Goal: Transaction & Acquisition: Purchase product/service

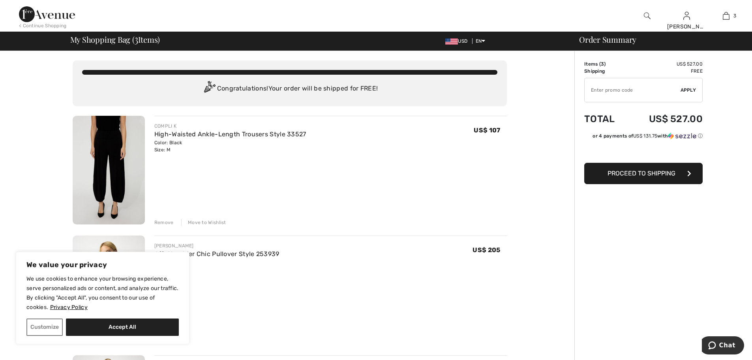
click at [646, 16] on img at bounding box center [647, 15] width 7 height 9
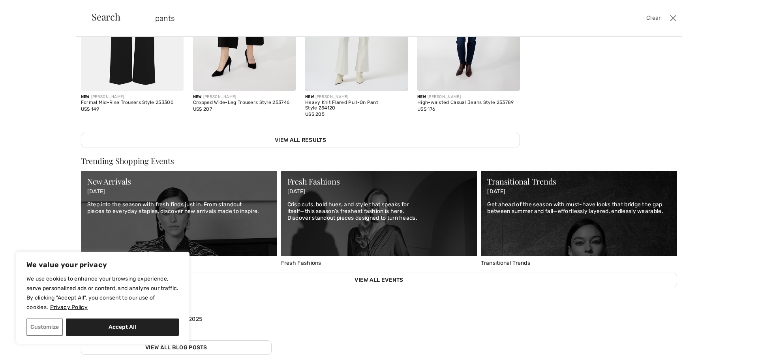
scroll to position [330, 0]
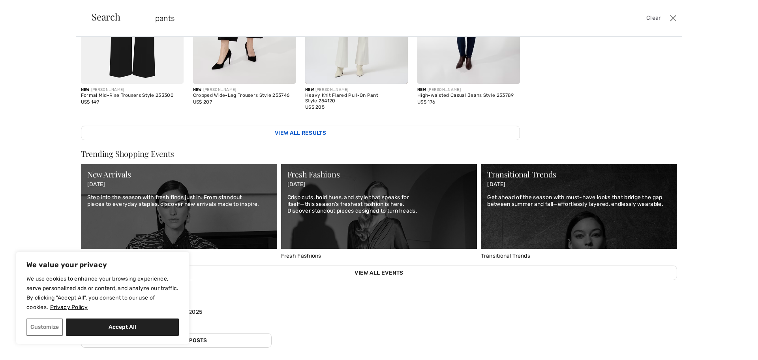
type input "pants"
click at [311, 127] on link "View All Results" at bounding box center [300, 133] width 439 height 15
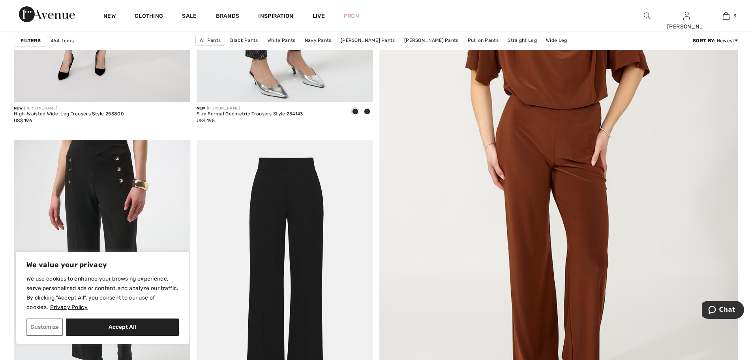
scroll to position [434, 0]
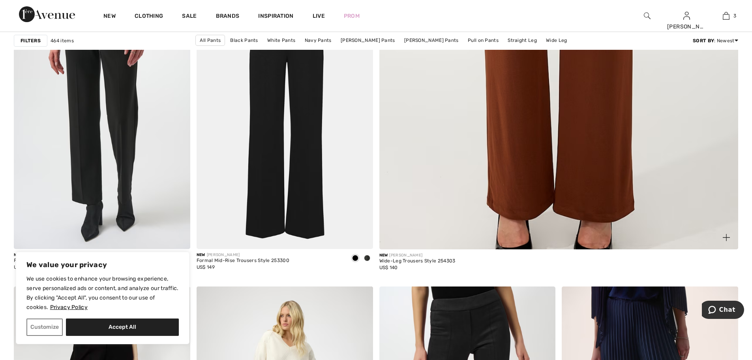
click at [724, 235] on img at bounding box center [726, 237] width 7 height 7
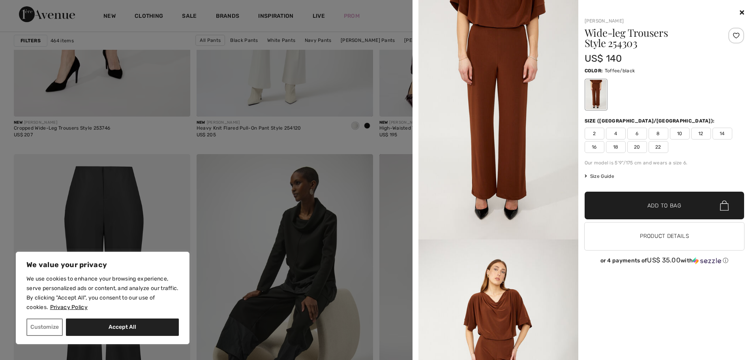
scroll to position [0, 0]
click at [743, 13] on icon at bounding box center [742, 12] width 4 height 6
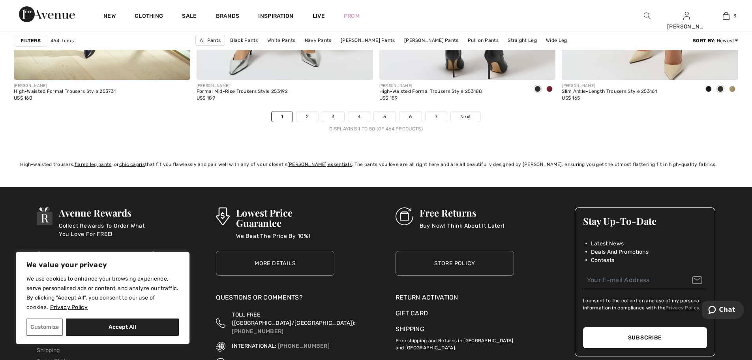
scroll to position [4500, 0]
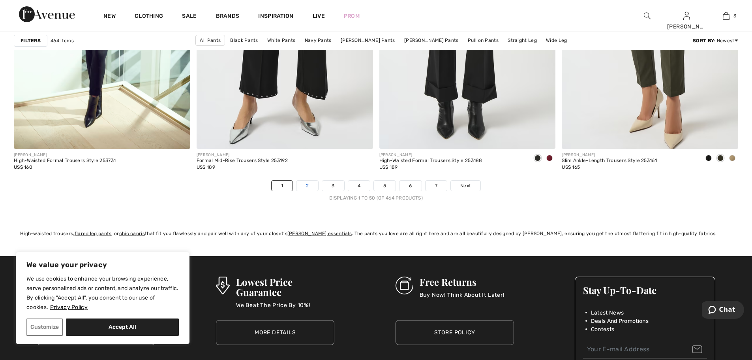
click at [309, 186] on link "2" at bounding box center [307, 185] width 22 height 10
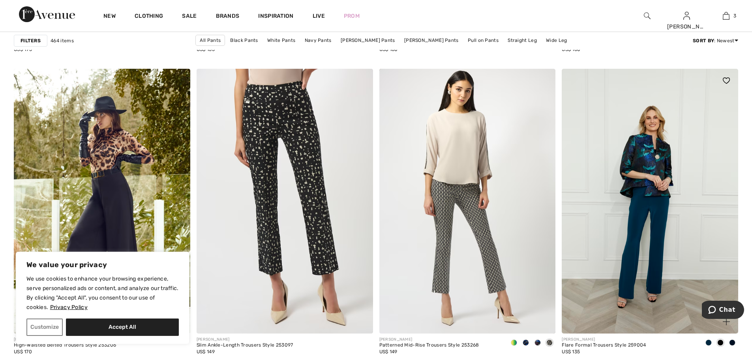
scroll to position [2013, 0]
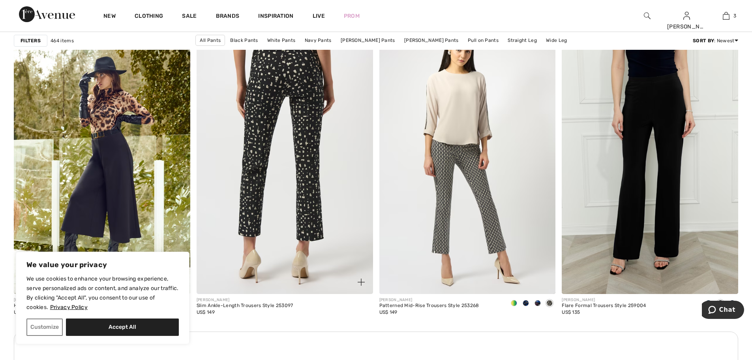
click at [305, 201] on img at bounding box center [285, 161] width 176 height 264
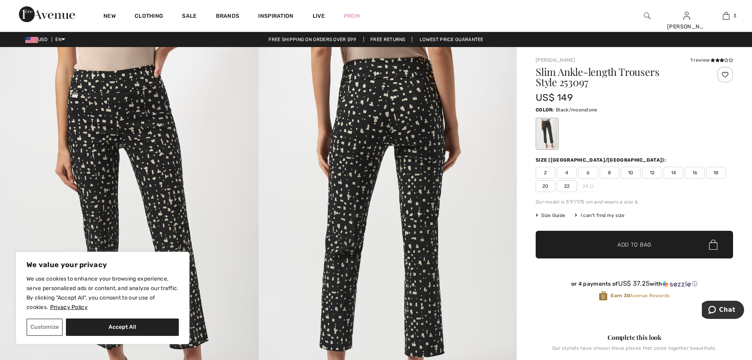
click at [631, 171] on span "10" at bounding box center [631, 173] width 20 height 12
click at [633, 240] on span "Add to Bag" at bounding box center [634, 244] width 34 height 8
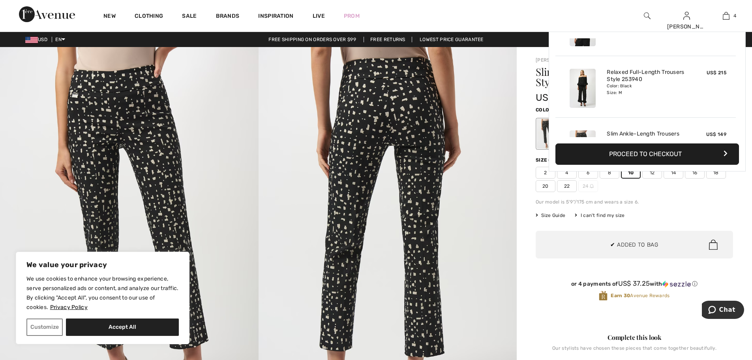
scroll to position [148, 0]
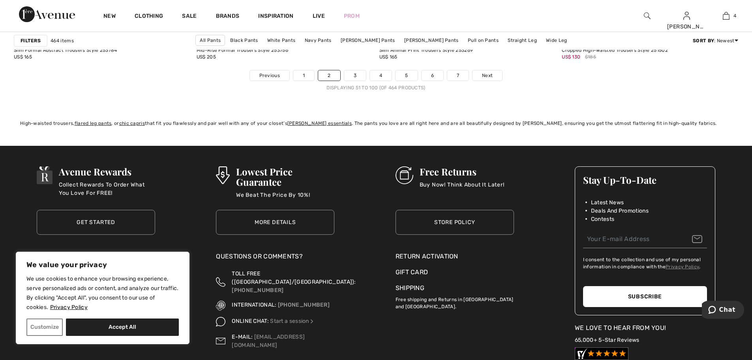
scroll to position [4619, 0]
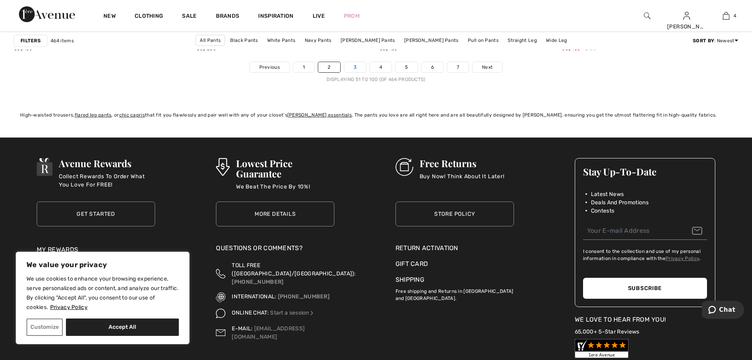
click at [353, 66] on link "3" at bounding box center [355, 67] width 22 height 10
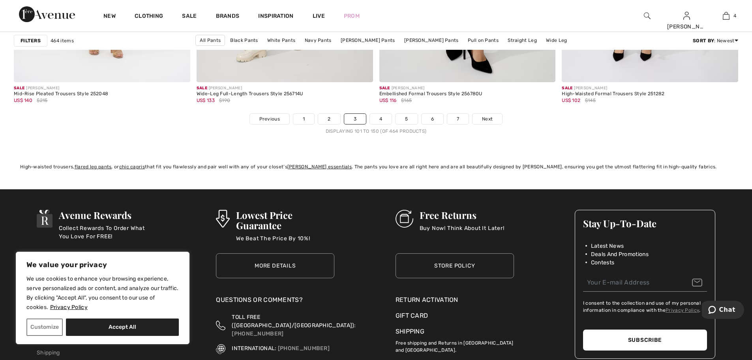
scroll to position [4579, 0]
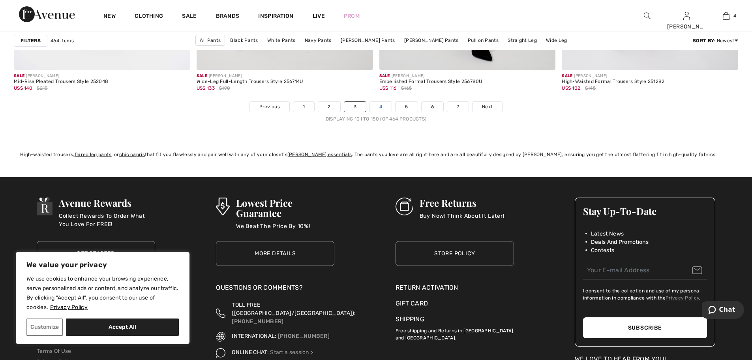
click at [377, 105] on link "4" at bounding box center [381, 106] width 22 height 10
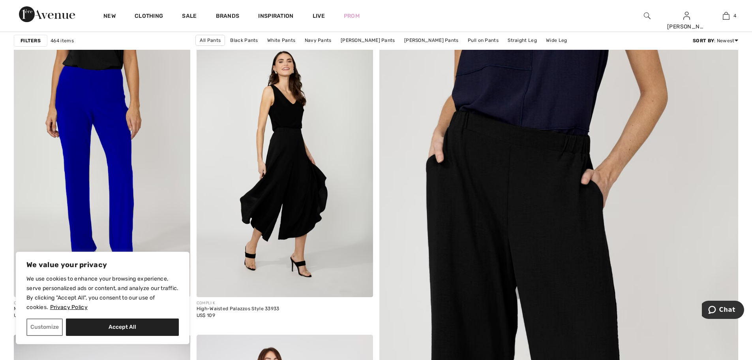
scroll to position [39, 0]
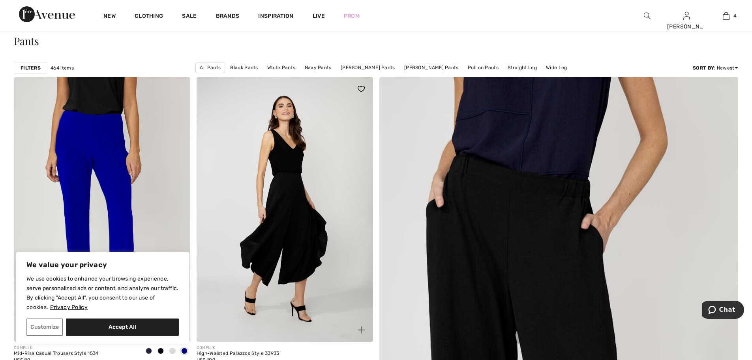
click at [360, 330] on img at bounding box center [361, 329] width 7 height 7
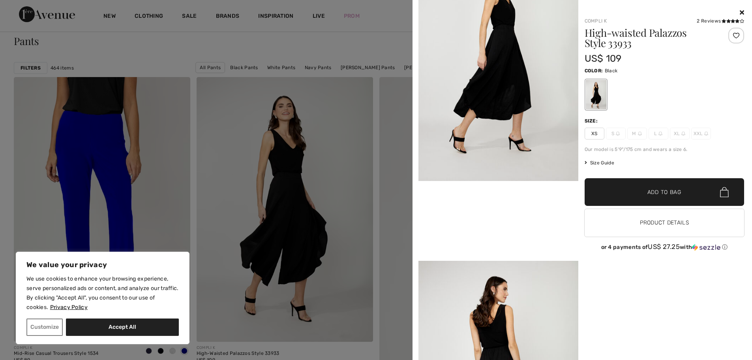
scroll to position [395, 0]
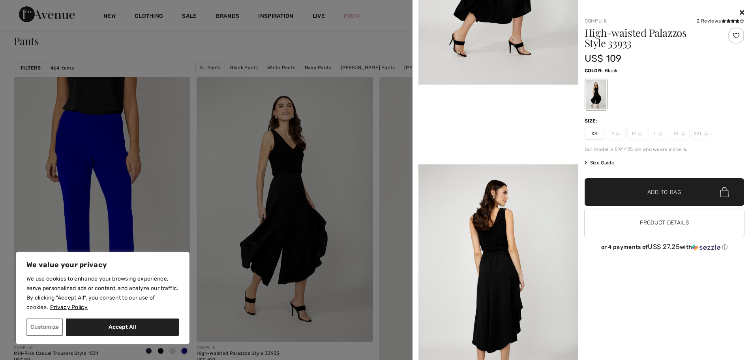
drag, startPoint x: 742, startPoint y: 11, endPoint x: 735, endPoint y: 18, distance: 10.0
click at [742, 11] on icon at bounding box center [742, 12] width 4 height 6
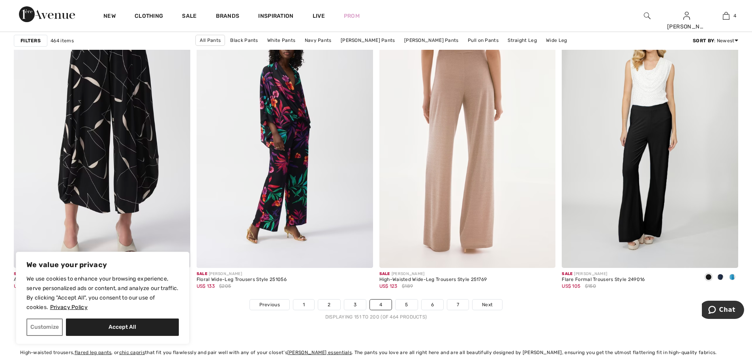
scroll to position [4421, 0]
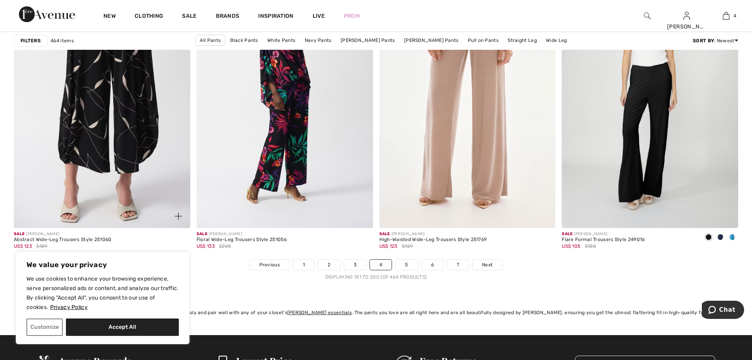
click at [176, 214] on img at bounding box center [178, 215] width 7 height 7
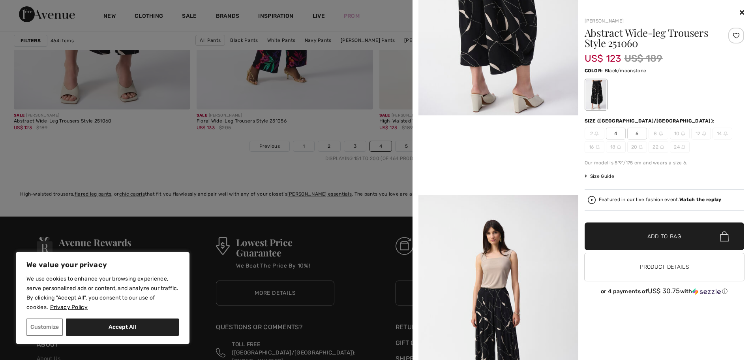
scroll to position [434, 0]
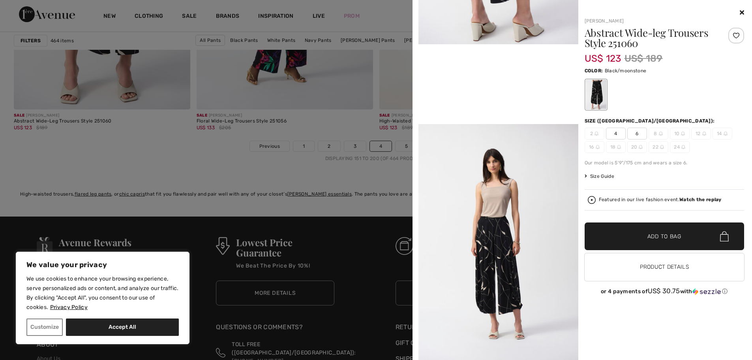
click at [741, 12] on icon at bounding box center [742, 12] width 4 height 6
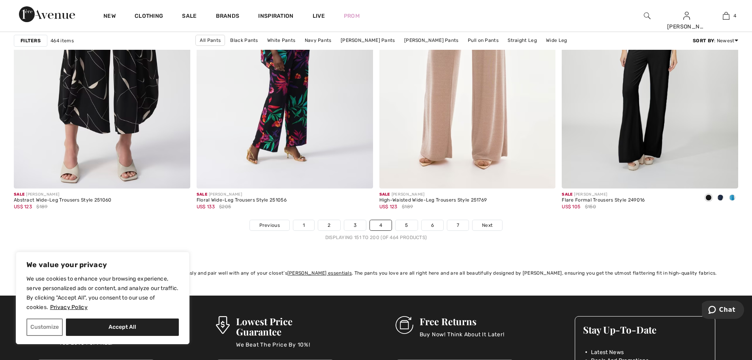
scroll to position [4461, 0]
click at [405, 225] on link "5" at bounding box center [407, 225] width 22 height 10
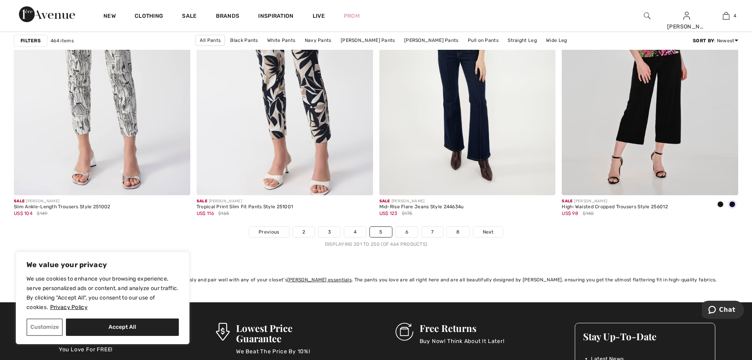
scroll to position [4421, 0]
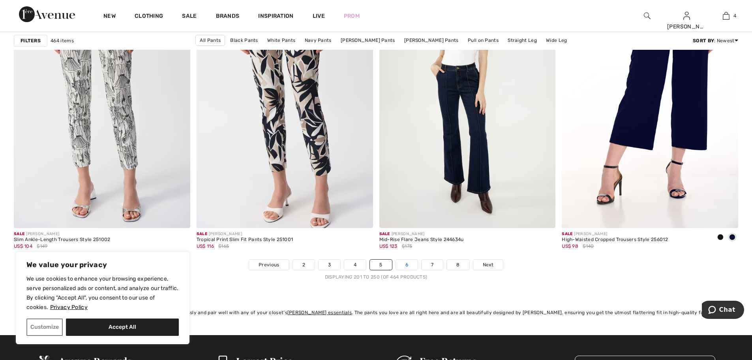
click at [403, 263] on link "6" at bounding box center [407, 264] width 22 height 10
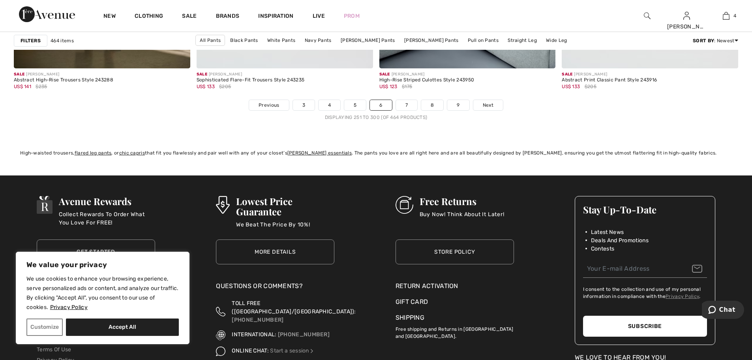
scroll to position [4540, 0]
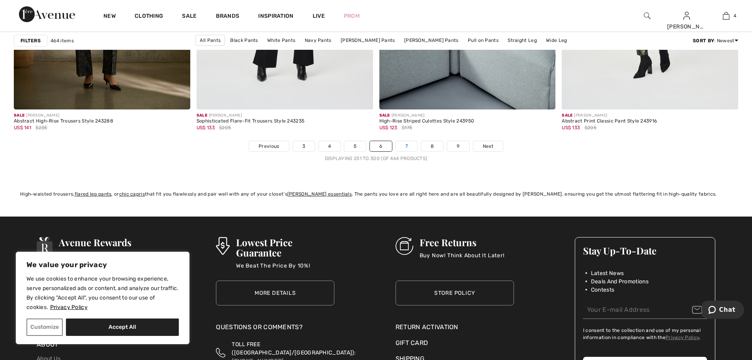
click at [411, 143] on link "7" at bounding box center [406, 146] width 21 height 10
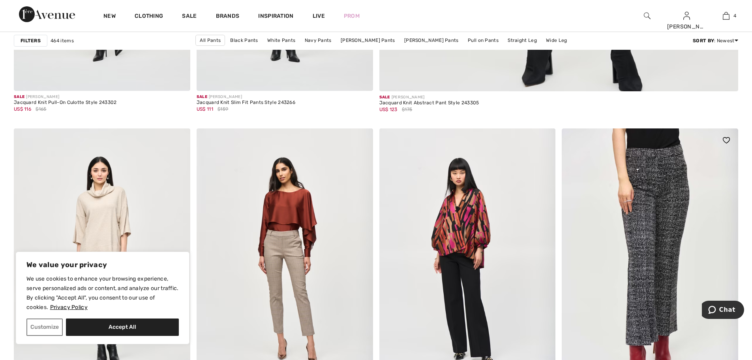
scroll to position [711, 0]
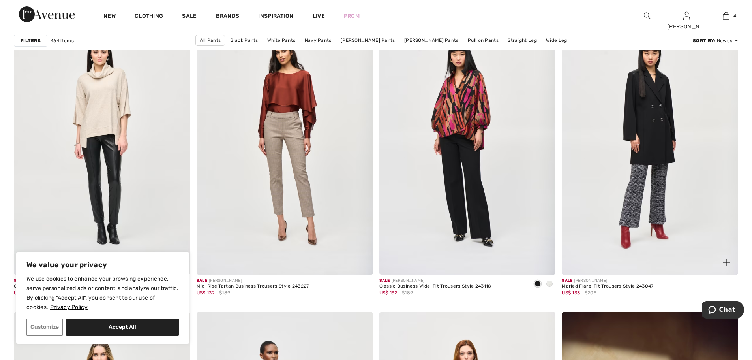
click at [725, 263] on img at bounding box center [726, 262] width 7 height 7
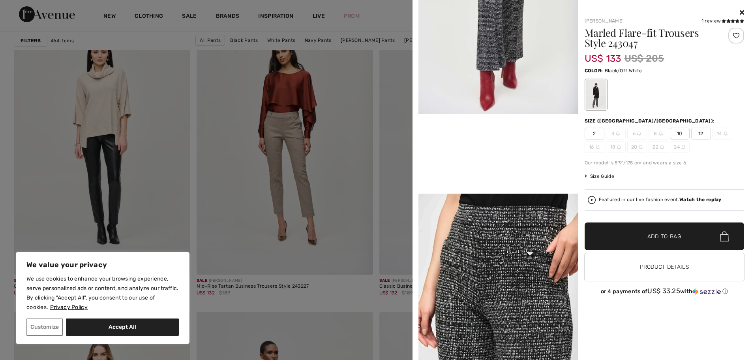
scroll to position [395, 0]
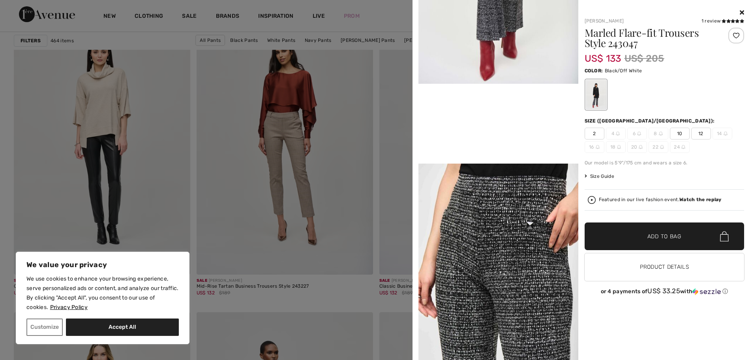
click at [679, 132] on span "10" at bounding box center [680, 134] width 20 height 12
click at [669, 231] on span "✔ Added to Bag Add to Bag" at bounding box center [665, 236] width 160 height 28
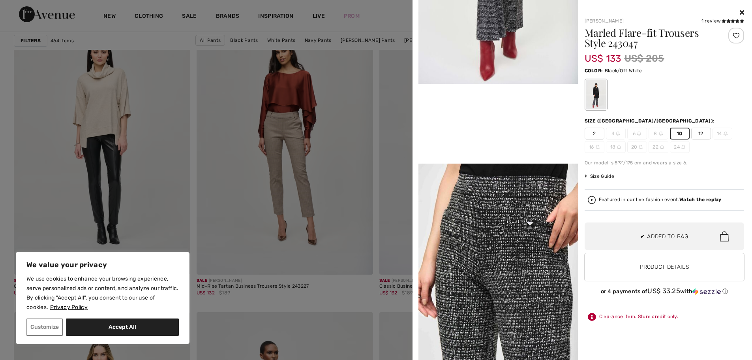
scroll to position [209, 0]
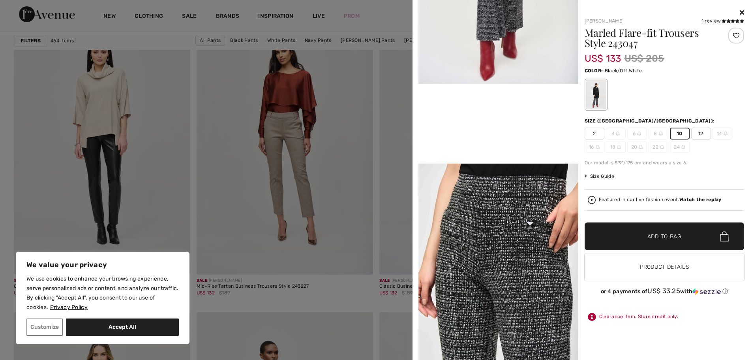
click at [743, 11] on icon at bounding box center [742, 12] width 4 height 6
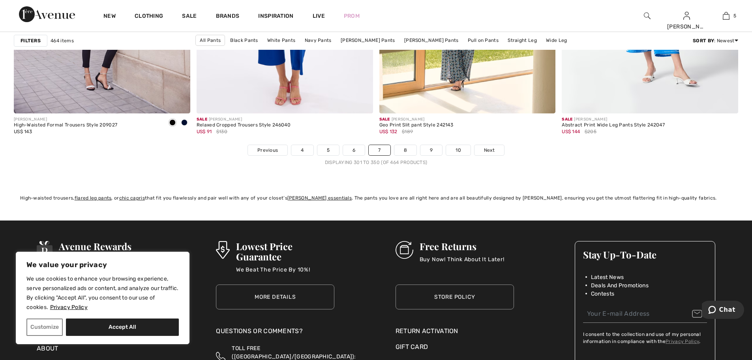
scroll to position [4508, 0]
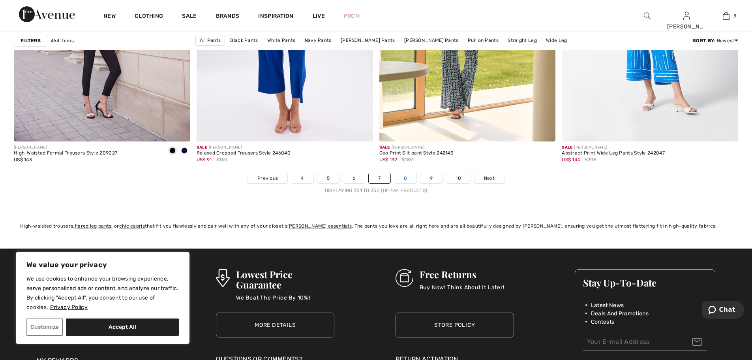
click at [403, 176] on link "8" at bounding box center [405, 178] width 22 height 10
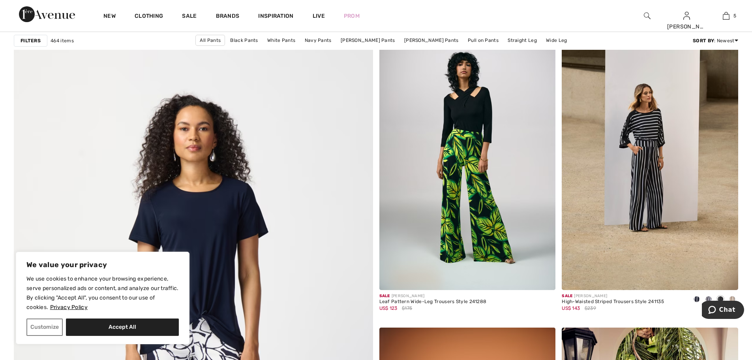
scroll to position [2447, 0]
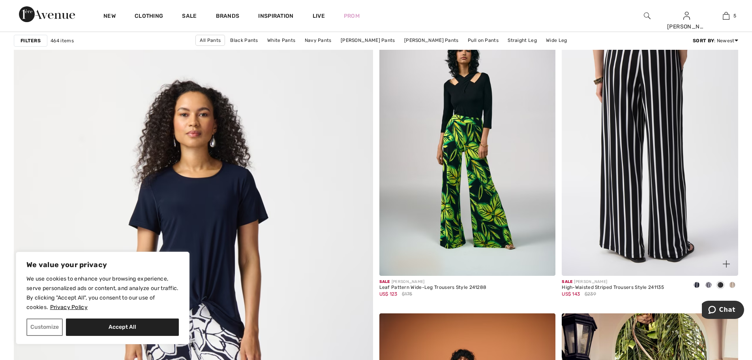
drag, startPoint x: 619, startPoint y: 172, endPoint x: 578, endPoint y: 181, distance: 42.5
click at [578, 181] on img at bounding box center [650, 143] width 176 height 264
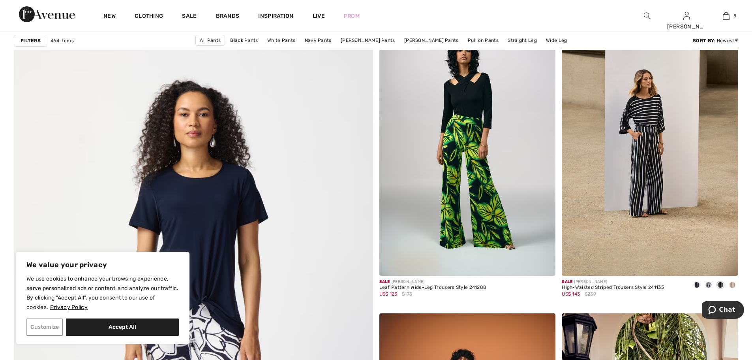
click at [42, 327] on button "Customize" at bounding box center [44, 326] width 36 height 17
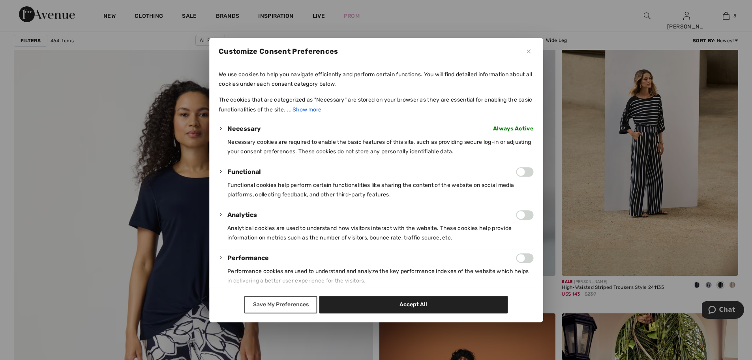
click at [280, 303] on button "Save My Preferences" at bounding box center [280, 304] width 73 height 17
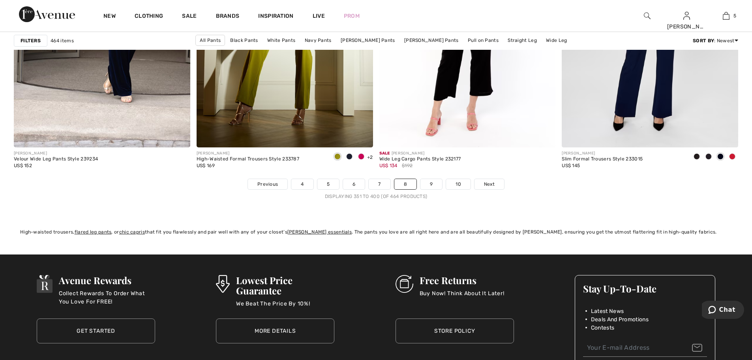
scroll to position [4540, 0]
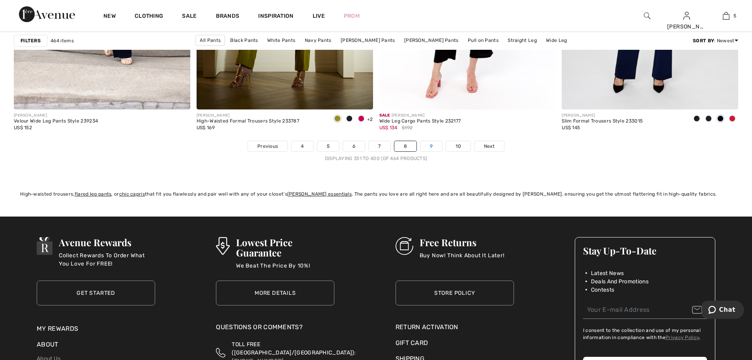
click at [432, 142] on link "9" at bounding box center [431, 146] width 22 height 10
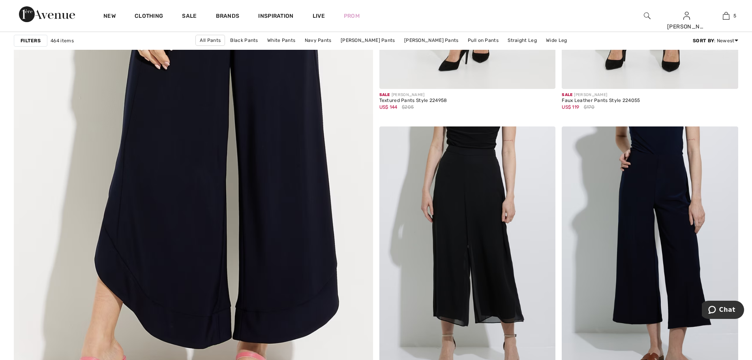
scroll to position [2645, 0]
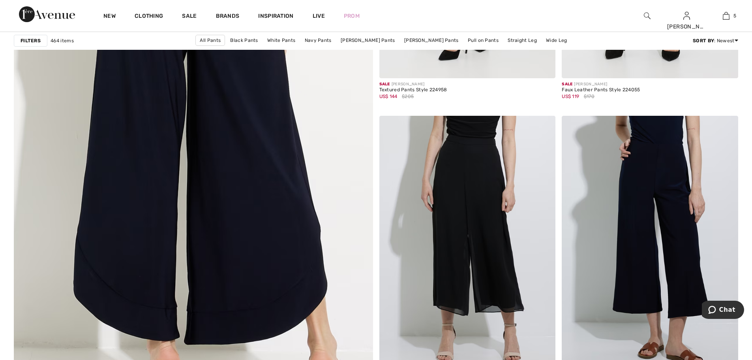
click at [225, 163] on img at bounding box center [193, 137] width 431 height 646
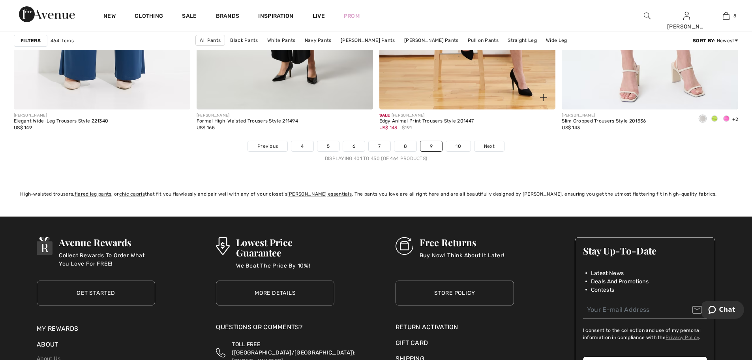
scroll to position [4540, 0]
click at [456, 143] on link "10" at bounding box center [458, 146] width 24 height 10
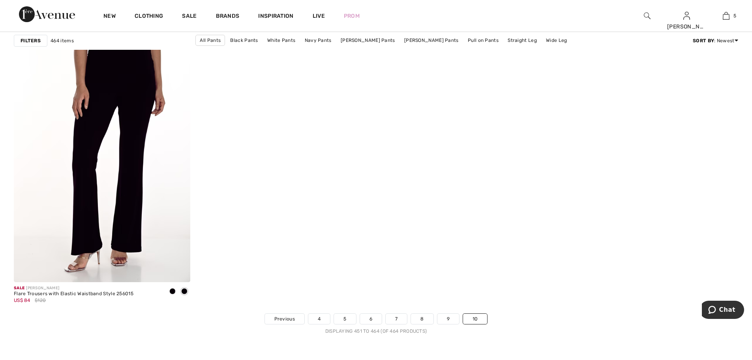
scroll to position [1461, 0]
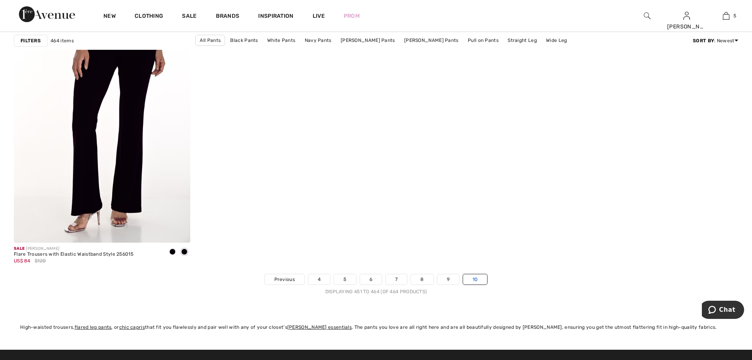
click at [477, 277] on link "10" at bounding box center [475, 279] width 24 height 10
